Goal: Information Seeking & Learning: Learn about a topic

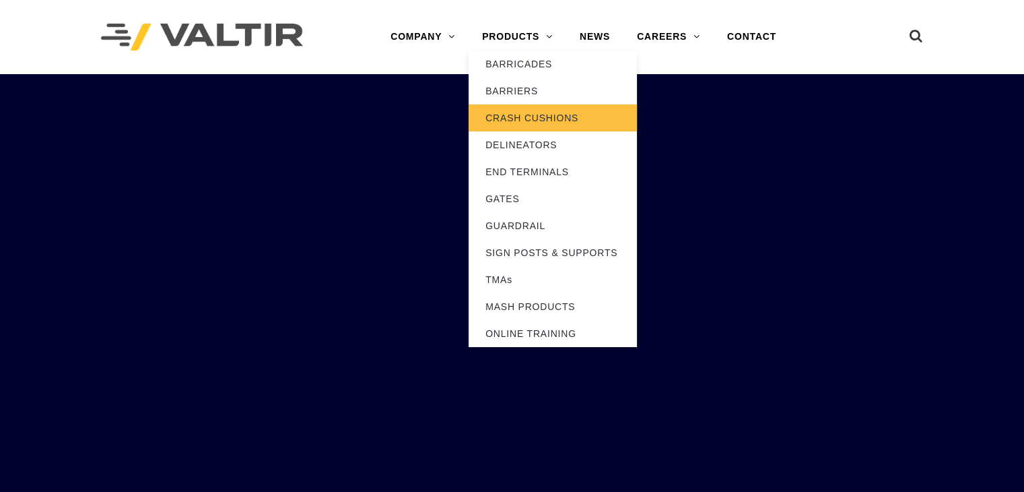
click at [526, 119] on link "CRASH CUSHIONS" at bounding box center [553, 117] width 168 height 27
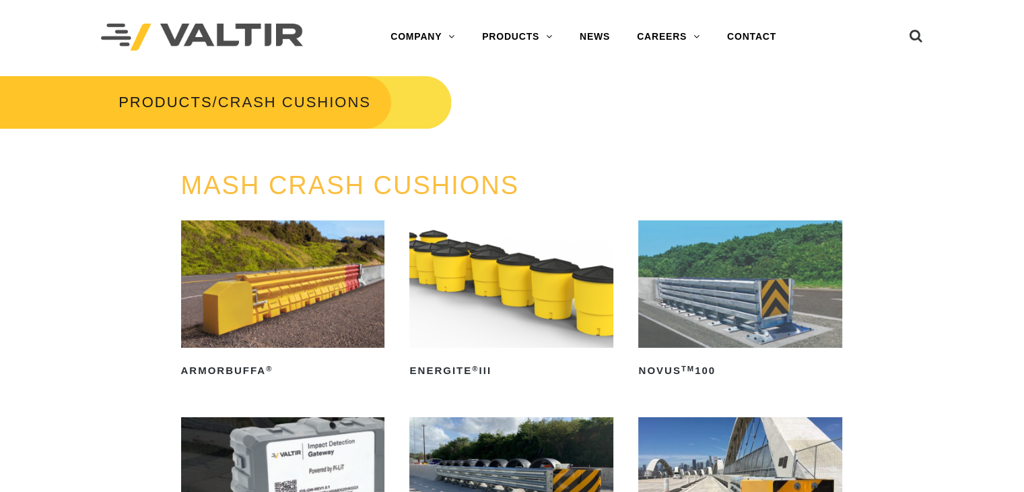
click at [339, 266] on img at bounding box center [283, 283] width 204 height 127
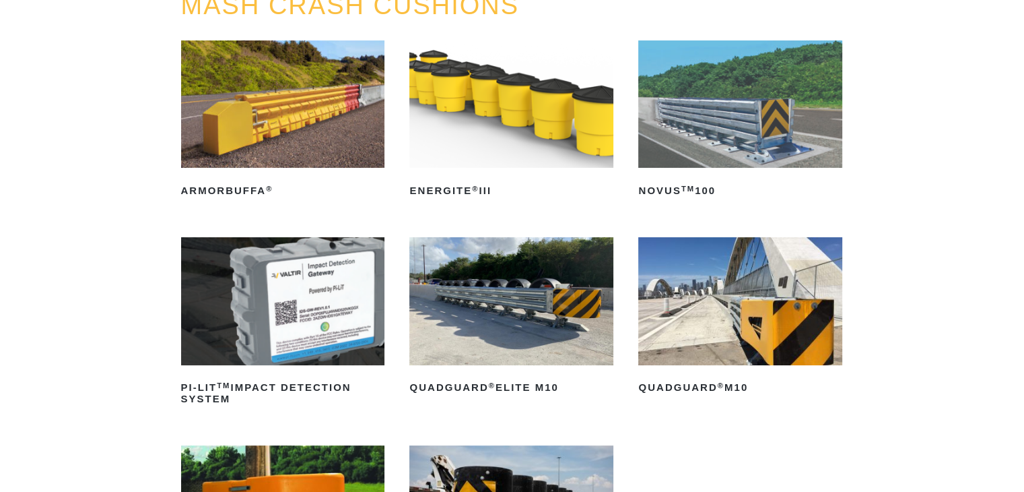
click at [319, 108] on img at bounding box center [283, 103] width 204 height 127
click at [488, 119] on img at bounding box center [511, 103] width 204 height 127
click at [676, 112] on img at bounding box center [740, 103] width 204 height 127
click at [468, 397] on h2 "QuadGuard ® Elite M10" at bounding box center [511, 388] width 204 height 22
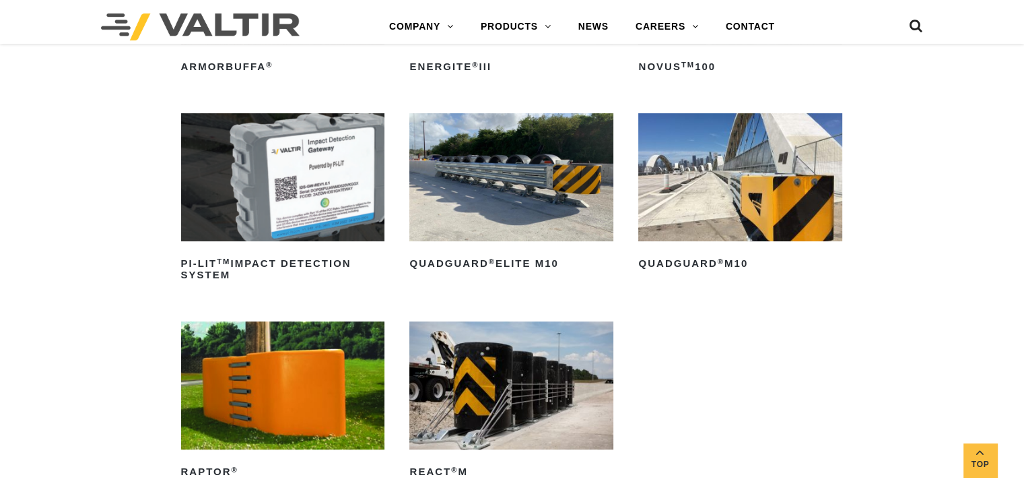
click at [762, 139] on img at bounding box center [740, 176] width 204 height 127
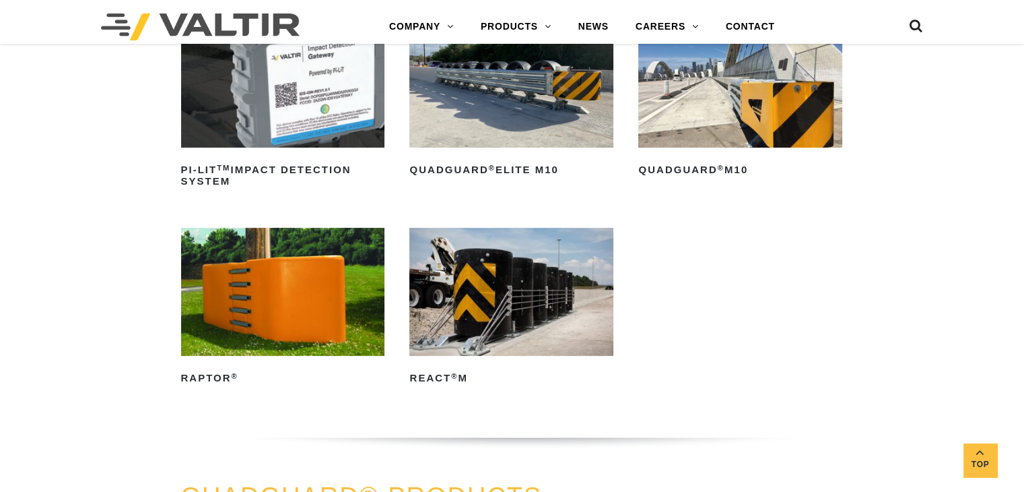
click at [321, 322] on img at bounding box center [283, 291] width 204 height 127
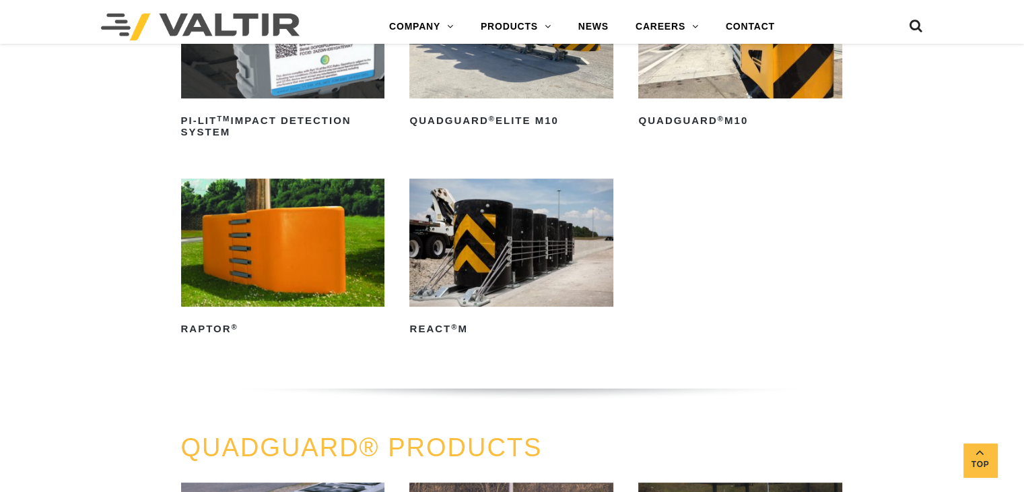
click at [510, 253] on img at bounding box center [511, 241] width 204 height 127
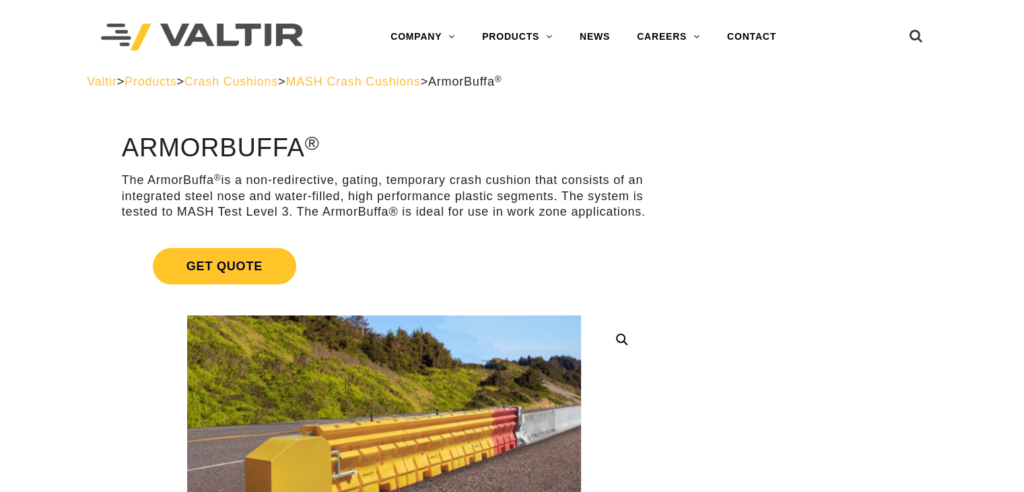
scroll to position [38, 0]
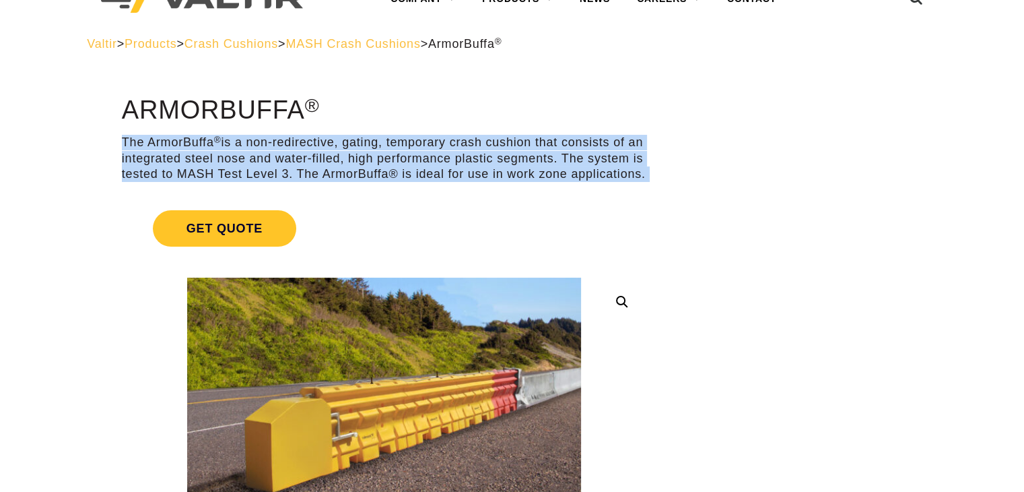
drag, startPoint x: 108, startPoint y: 135, endPoint x: 275, endPoint y: 202, distance: 179.2
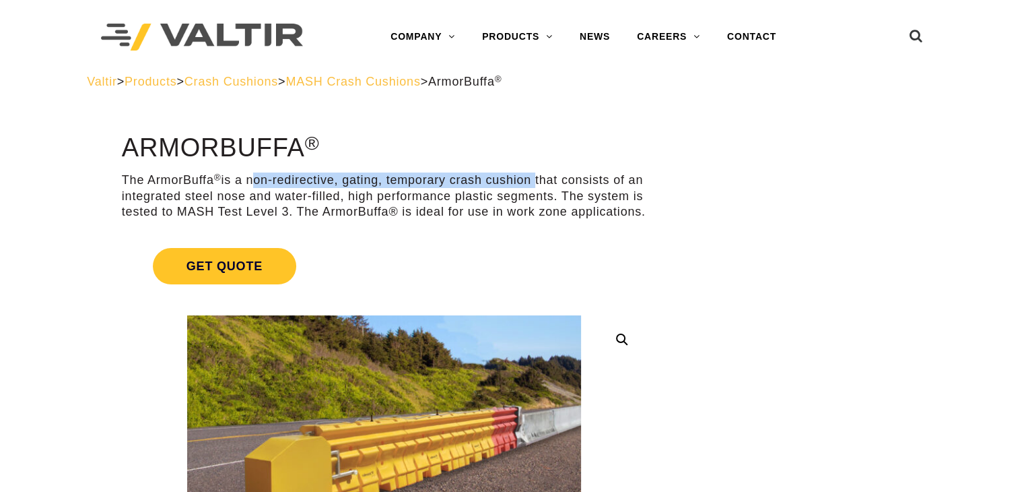
drag, startPoint x: 255, startPoint y: 181, endPoint x: 539, endPoint y: 176, distance: 284.9
click at [539, 176] on p "The ArmorBuffa ® is a non-redirective, gating, temporary crash cushion that con…" at bounding box center [384, 195] width 525 height 47
copy p "non-redirective, gating, temporary crash cushion"
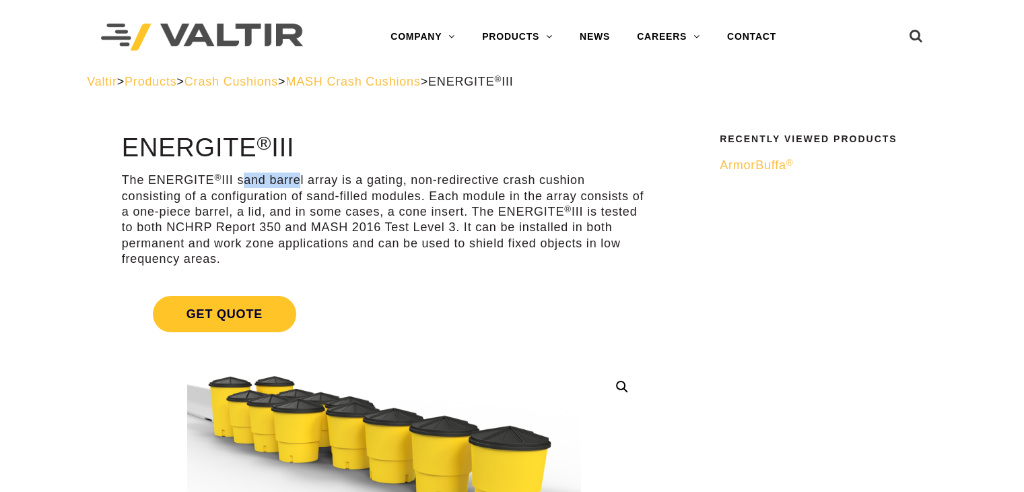
drag, startPoint x: 244, startPoint y: 180, endPoint x: 305, endPoint y: 169, distance: 62.3
click at [359, 213] on p "The ENERGITE ® III sand barrel array is a gating, non-redirective crash cushion…" at bounding box center [384, 219] width 525 height 94
drag, startPoint x: 379, startPoint y: 174, endPoint x: 594, endPoint y: 176, distance: 214.8
click at [594, 176] on p "The ENERGITE ® III sand barrel array is a gating, non-redirective crash cushion…" at bounding box center [384, 219] width 525 height 94
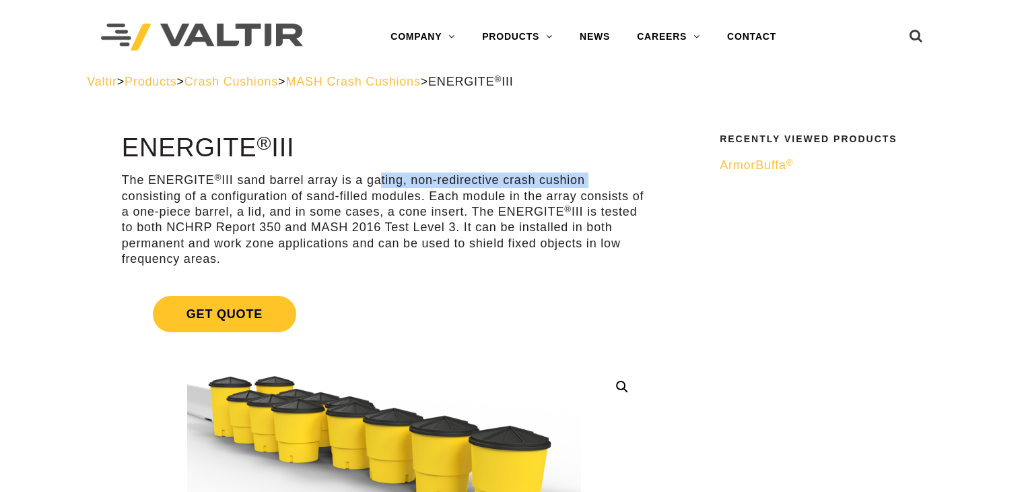
copy p "ating, non-redirective crash cushion"
click at [490, 265] on p "The ENERGITE ® III sand barrel array is a gating, non-redirective crash cushion…" at bounding box center [384, 219] width 525 height 94
drag, startPoint x: 242, startPoint y: 183, endPoint x: 619, endPoint y: 178, distance: 376.4
click at [619, 178] on p "The ENERGITE ® III sand barrel array is a gating, non-redirective crash cushion…" at bounding box center [384, 219] width 525 height 94
copy p "sand barrel array is a gating, non-redirective crash cushion"
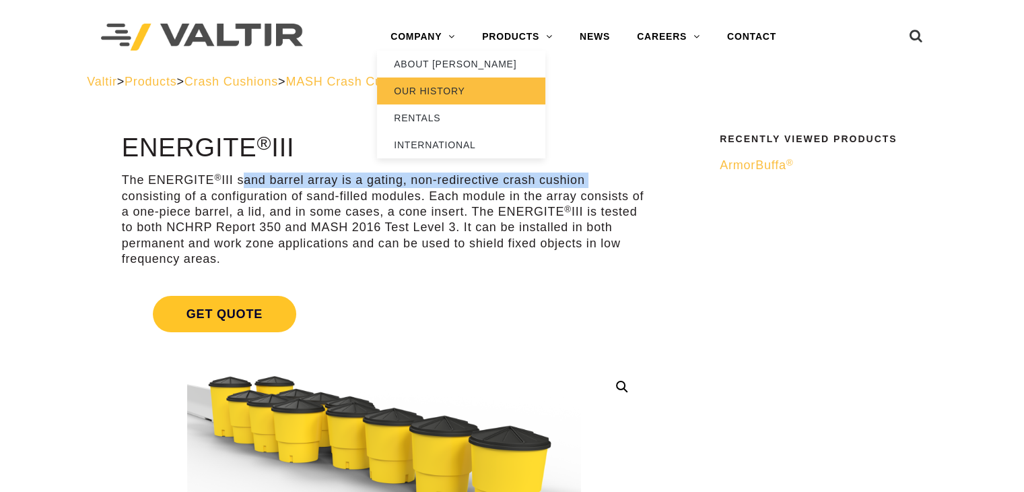
copy p "sand barrel array is a gating, non-redirective crash cushion"
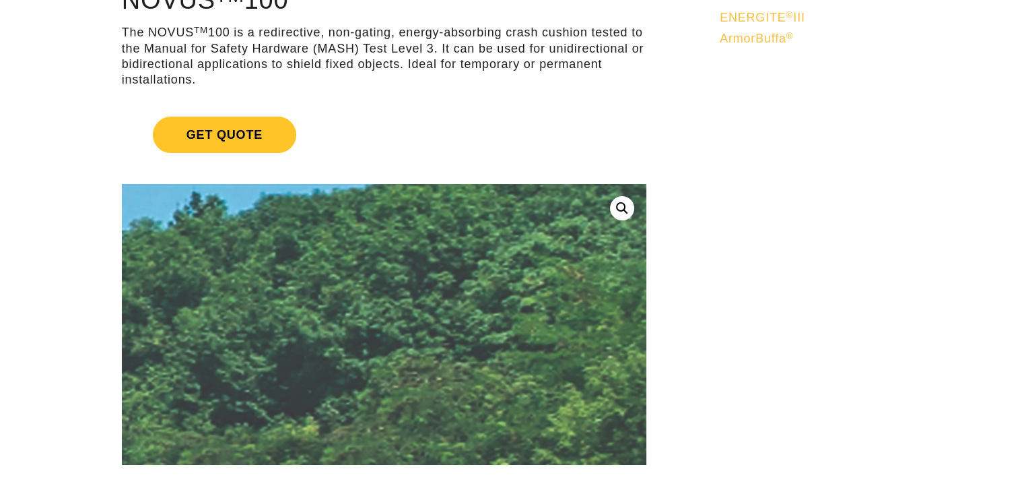
scroll to position [18, 0]
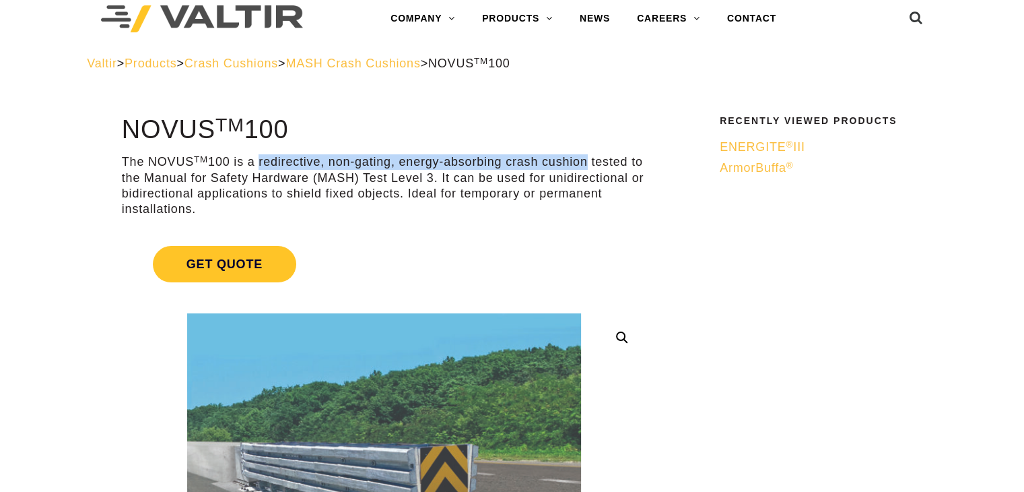
drag, startPoint x: 267, startPoint y: 161, endPoint x: 591, endPoint y: 166, distance: 323.3
click at [591, 166] on p "The NOVUS TM 100 is a redirective, non-gating, energy-absorbing crash cushion t…" at bounding box center [384, 185] width 525 height 63
copy p "redirective, non-gating, energy-absorbing crash cushion"
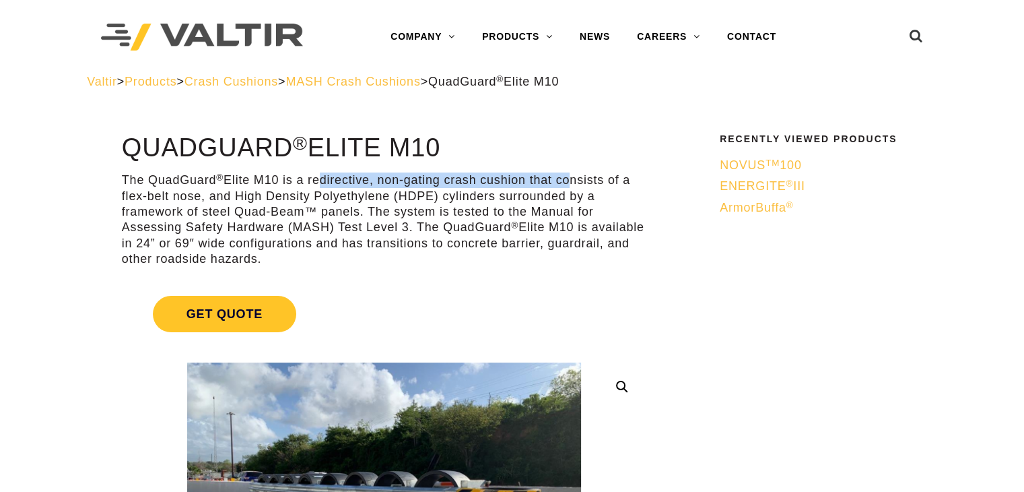
drag, startPoint x: 315, startPoint y: 178, endPoint x: 563, endPoint y: 168, distance: 248.0
click at [331, 205] on p "The QuadGuard ® Elite M10 is a redirective, non-gating crash cushion that consi…" at bounding box center [384, 219] width 525 height 94
drag, startPoint x: 312, startPoint y: 182, endPoint x: 527, endPoint y: 174, distance: 215.0
click at [527, 174] on p "The QuadGuard ® Elite M10 is a redirective, non-gating crash cushion that consi…" at bounding box center [384, 219] width 525 height 94
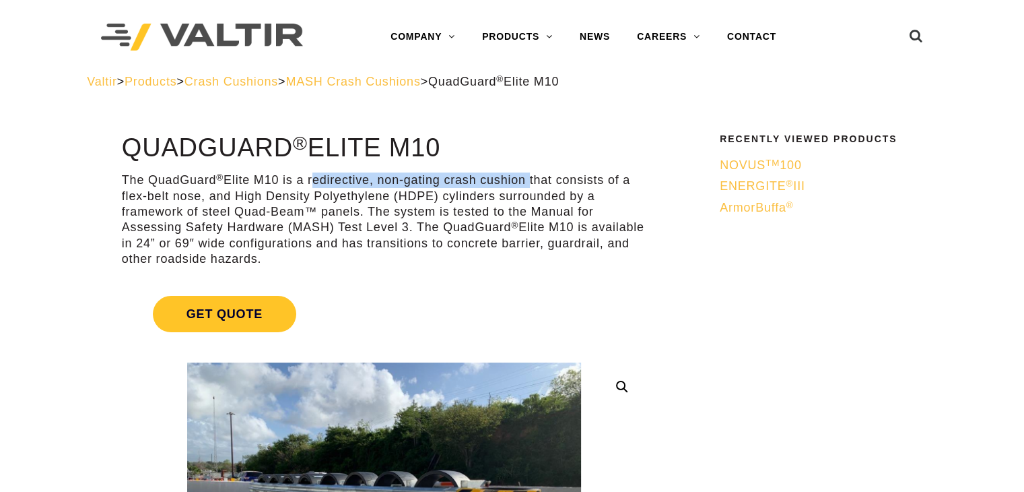
copy p "redirective, non-gating crash cushion"
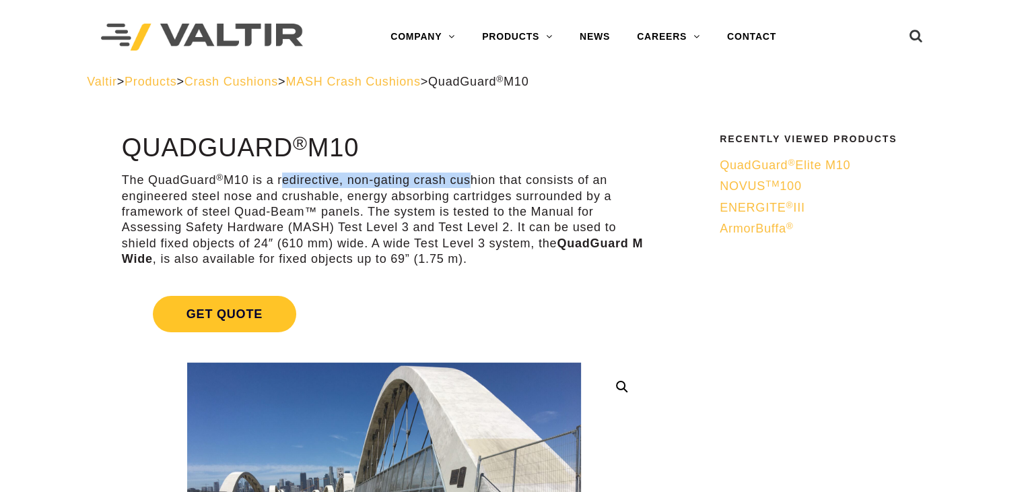
drag, startPoint x: 282, startPoint y: 181, endPoint x: 464, endPoint y: 182, distance: 181.8
click at [464, 182] on p "The QuadGuard ® M10 is a redirective, non-gating crash cushion that consists of…" at bounding box center [384, 219] width 525 height 94
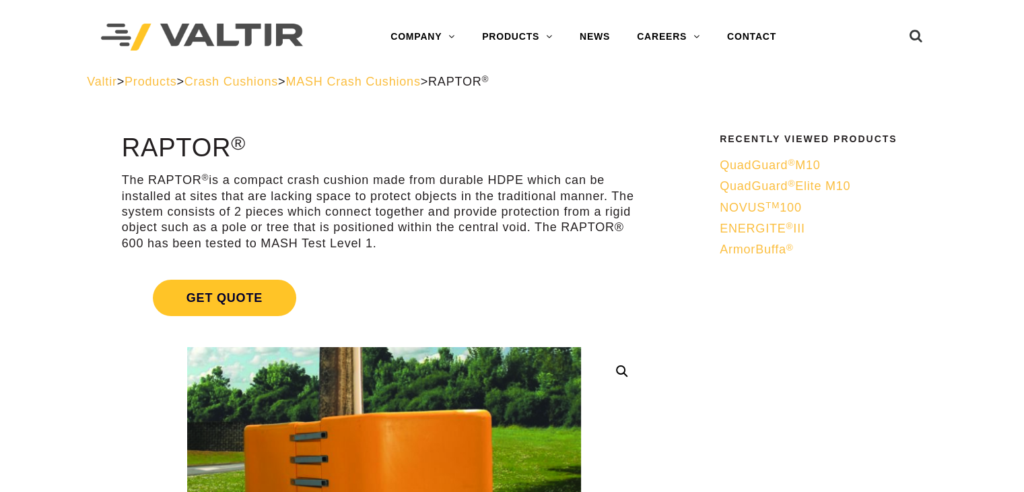
scroll to position [24, 0]
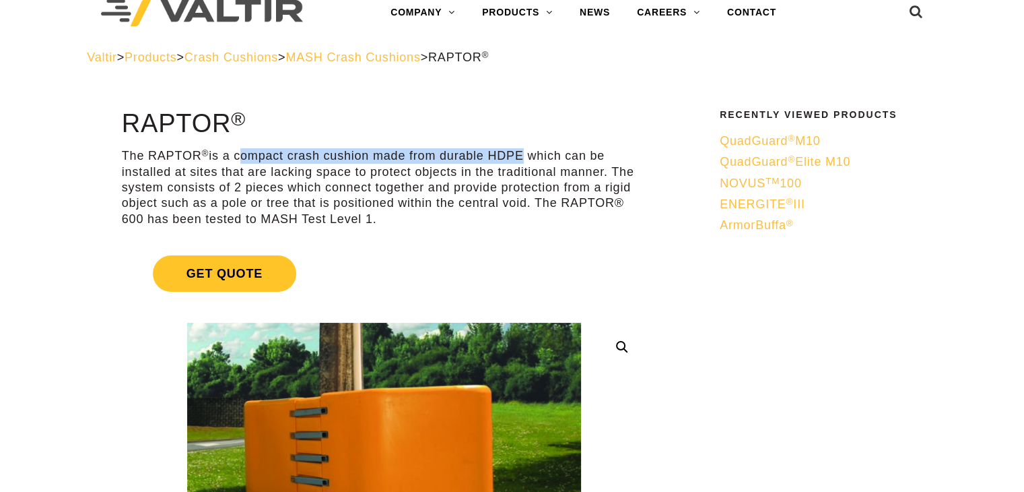
drag, startPoint x: 243, startPoint y: 156, endPoint x: 525, endPoint y: 156, distance: 282.1
click at [525, 156] on p "The RAPTOR ® is a compact crash cushion made from durable HDPE which can be ins…" at bounding box center [384, 187] width 525 height 79
click at [260, 154] on p "The RAPTOR ® is a compact crash cushion made from durable HDPE which can be ins…" at bounding box center [384, 187] width 525 height 79
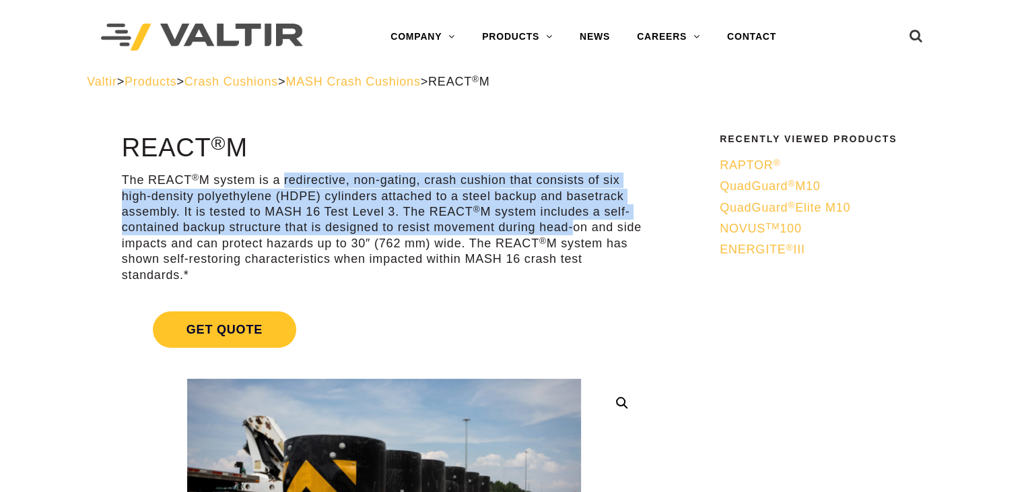
drag, startPoint x: 285, startPoint y: 182, endPoint x: 566, endPoint y: 229, distance: 284.7
click at [566, 229] on p "The REACT ® M system is a redirective, non-gating, crash cushion that consists …" at bounding box center [384, 227] width 525 height 110
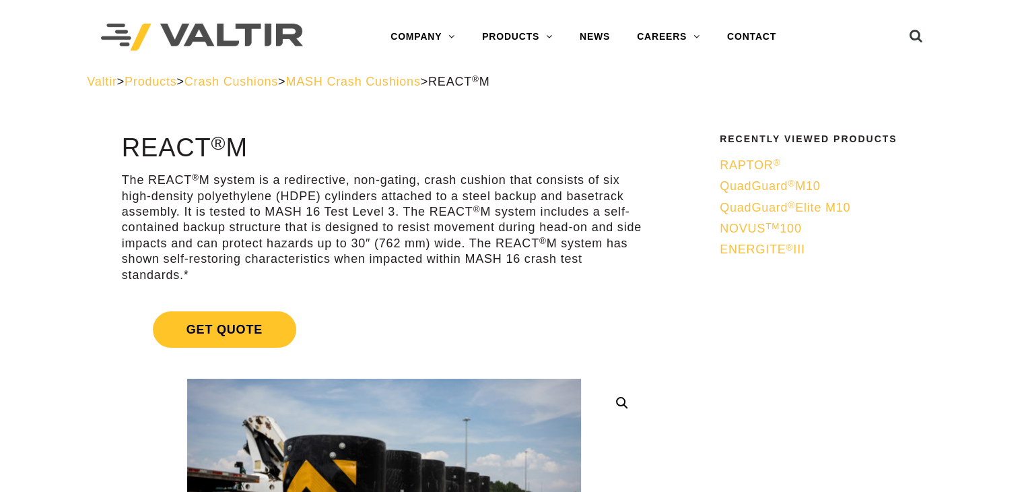
click at [364, 82] on span "MASH Crash Cushions" at bounding box center [353, 81] width 135 height 13
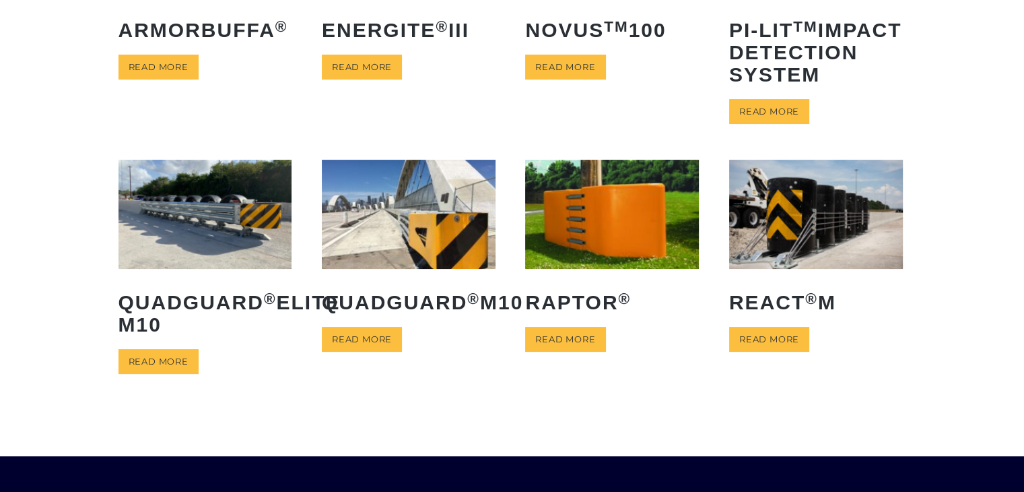
scroll to position [233, 0]
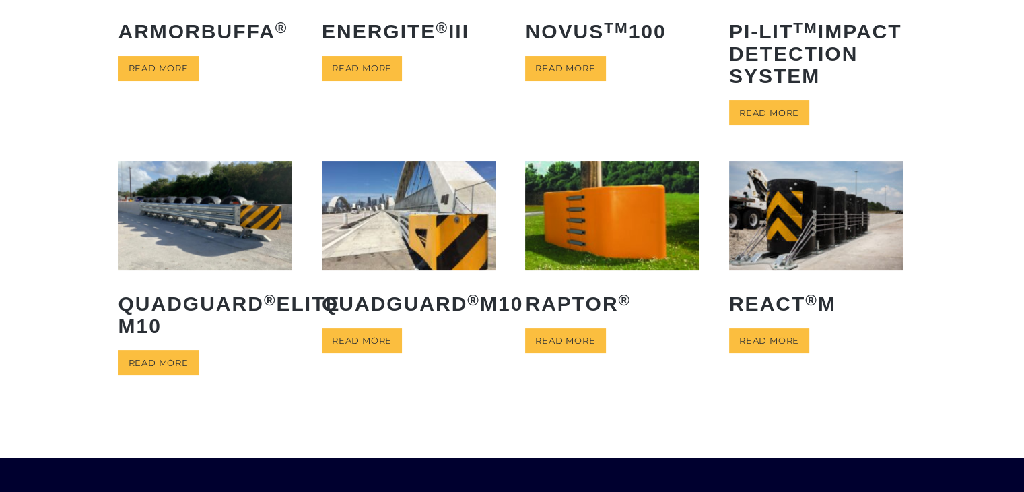
click at [405, 240] on img at bounding box center [409, 215] width 174 height 108
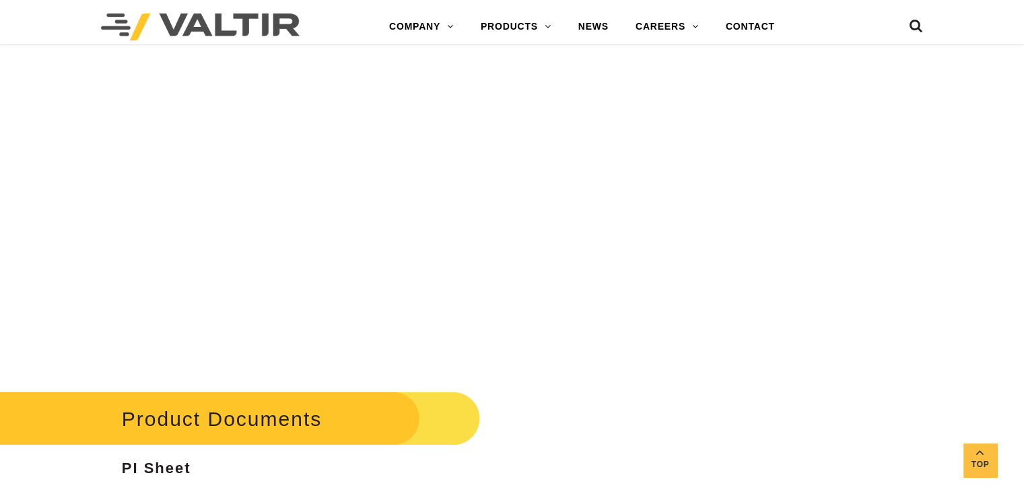
scroll to position [3957, 0]
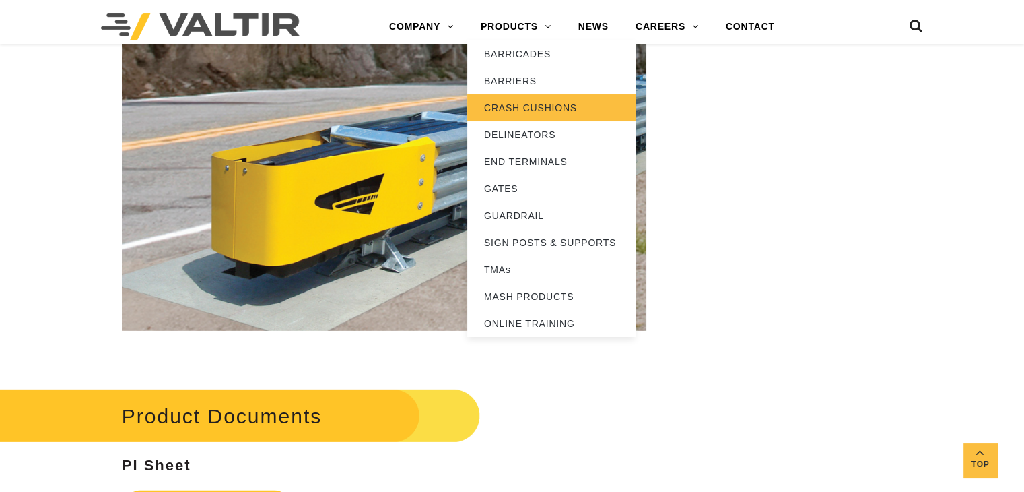
click at [509, 98] on link "CRASH CUSHIONS" at bounding box center [551, 107] width 168 height 27
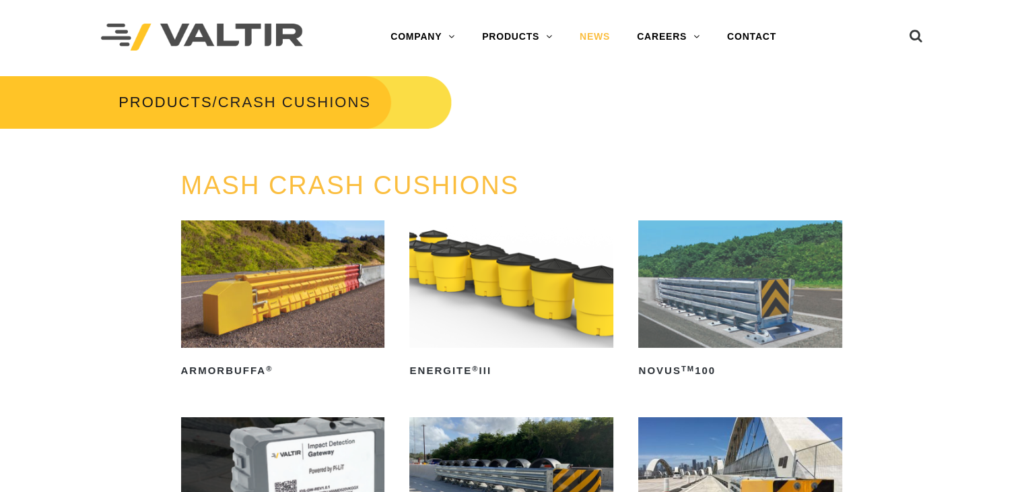
click at [571, 36] on link "NEWS" at bounding box center [594, 37] width 57 height 27
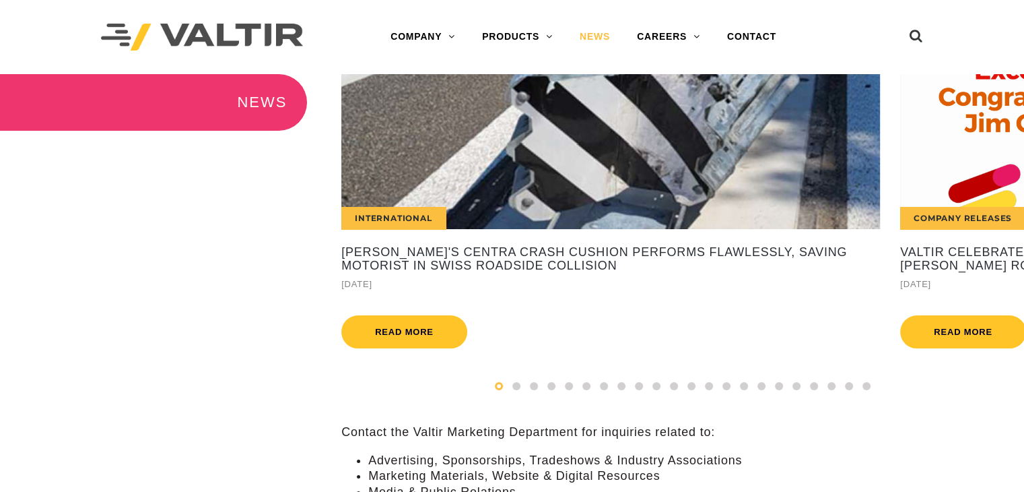
scroll to position [1, 0]
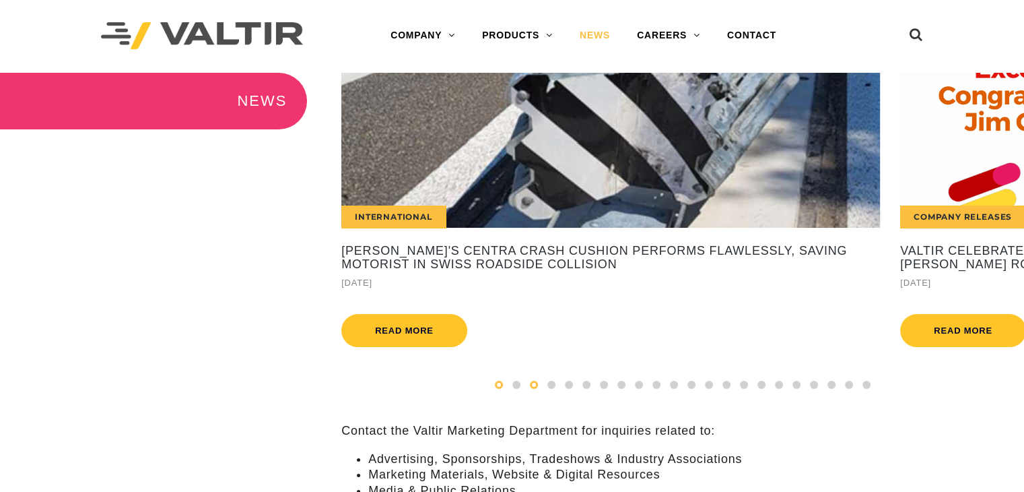
click at [541, 392] on div at bounding box center [534, 384] width 18 height 15
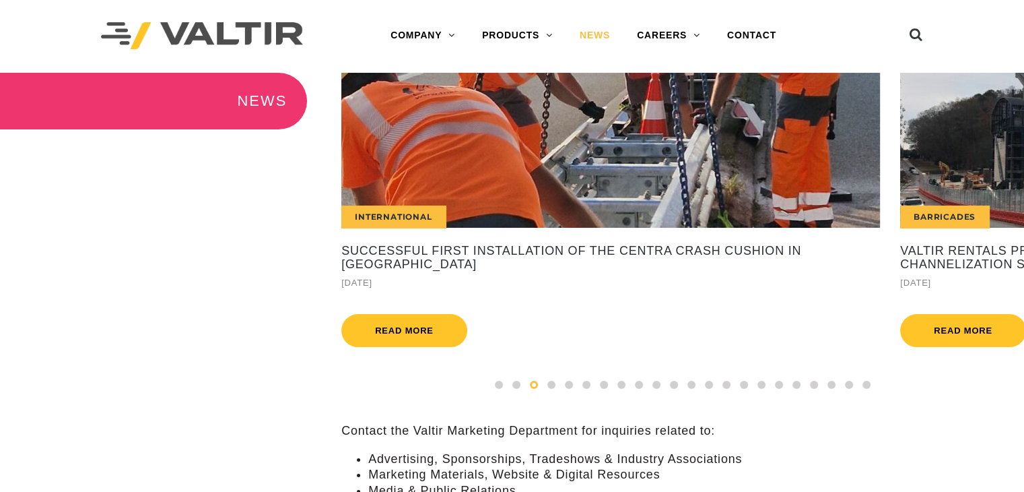
click at [494, 203] on div "International" at bounding box center [610, 150] width 539 height 155
click at [545, 392] on div at bounding box center [552, 384] width 18 height 15
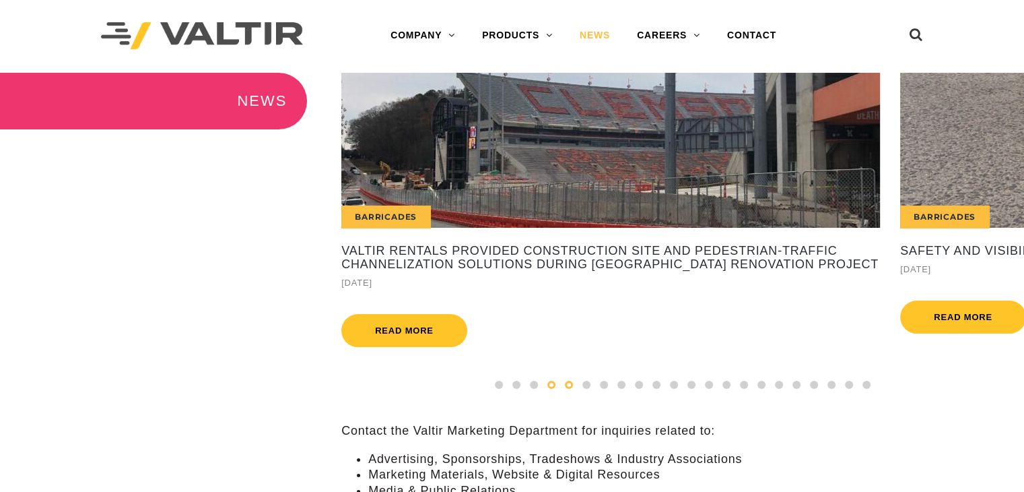
click at [576, 392] on div at bounding box center [569, 384] width 18 height 15
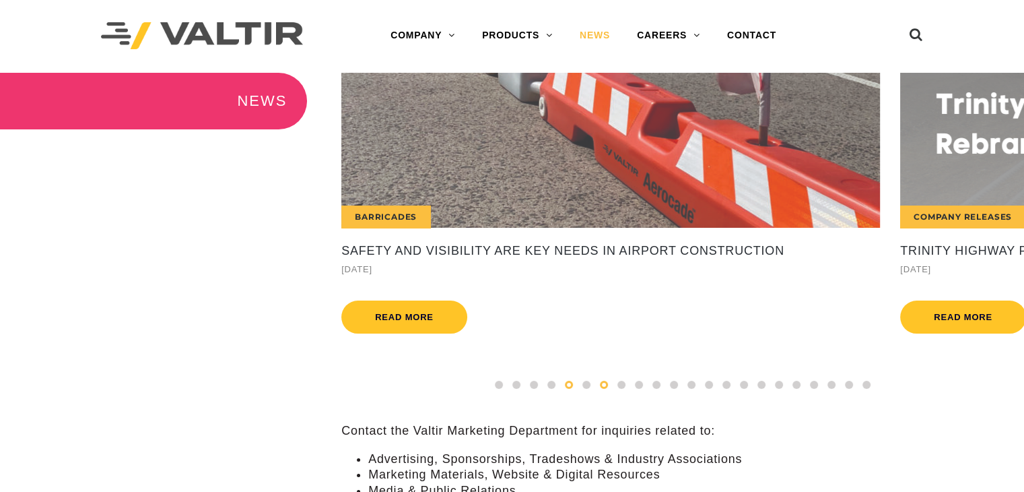
click at [598, 392] on div at bounding box center [604, 384] width 18 height 15
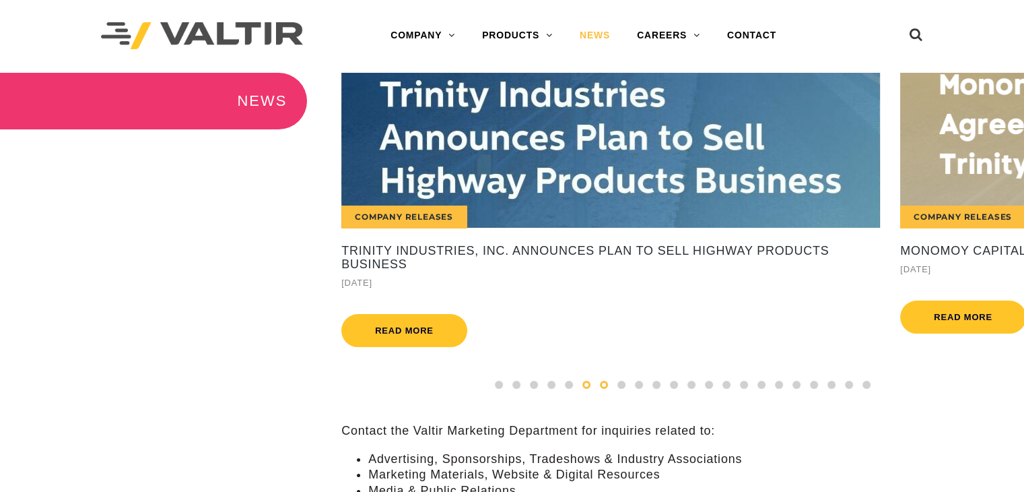
click at [588, 389] on span at bounding box center [586, 384] width 8 height 8
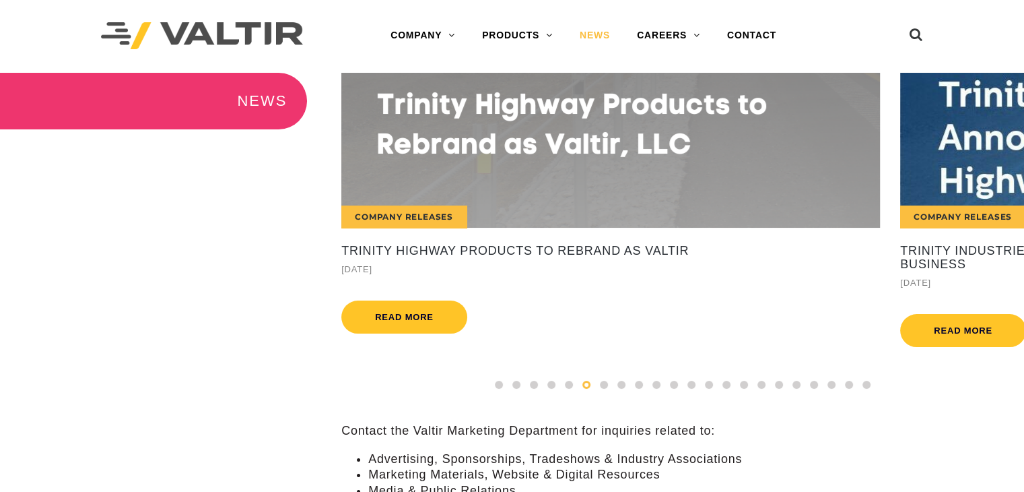
scroll to position [0, 0]
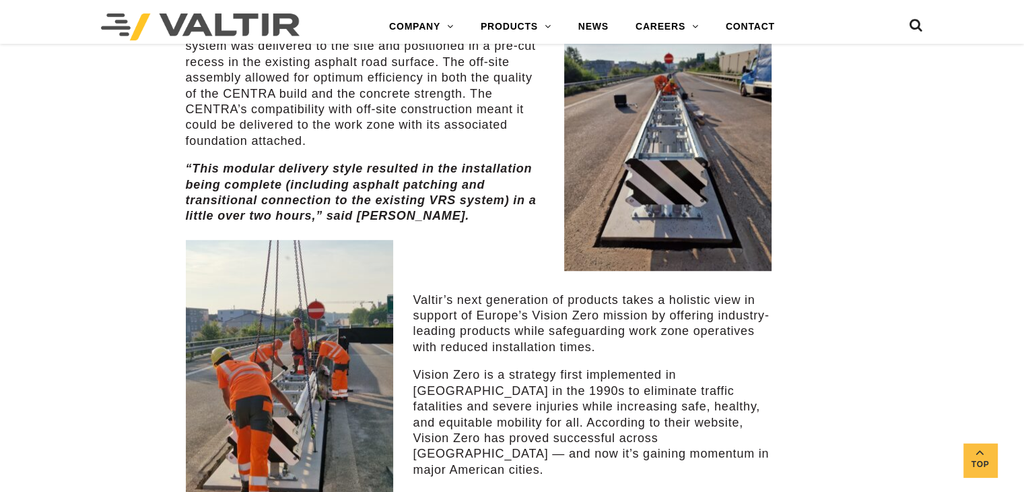
scroll to position [970, 0]
